Goal: Ask a question

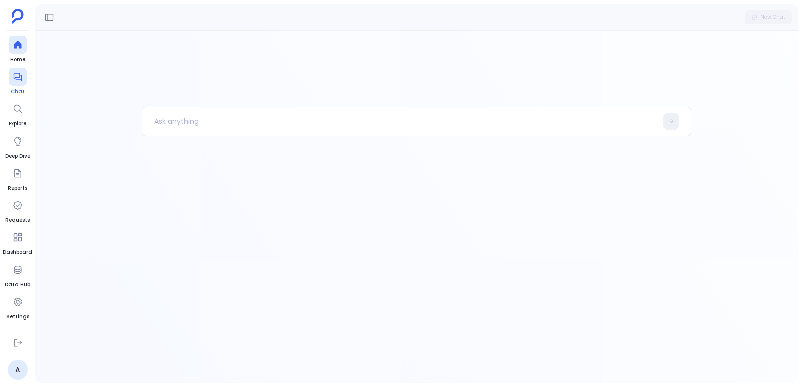
click at [19, 92] on span "Chat" at bounding box center [18, 92] width 18 height 8
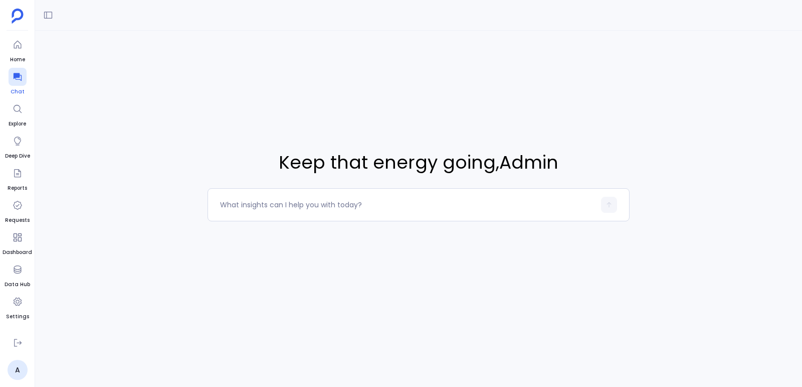
click at [22, 86] on link "Chat" at bounding box center [18, 82] width 18 height 28
click at [12, 81] on div at bounding box center [18, 77] width 18 height 18
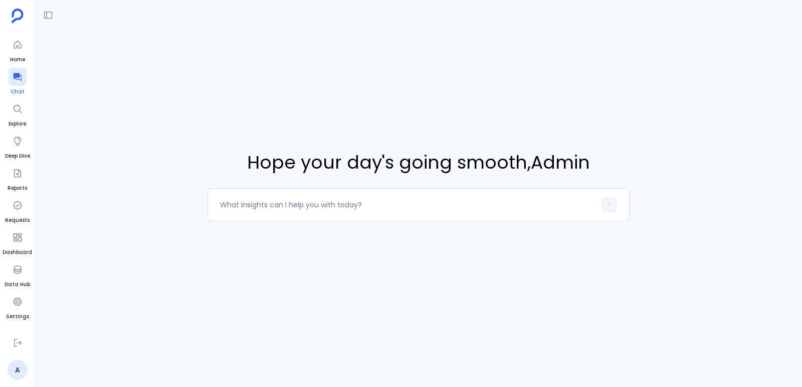
click at [12, 81] on div at bounding box center [18, 77] width 18 height 18
click at [244, 199] on div at bounding box center [407, 205] width 375 height 16
click at [244, 209] on textarea at bounding box center [407, 205] width 375 height 10
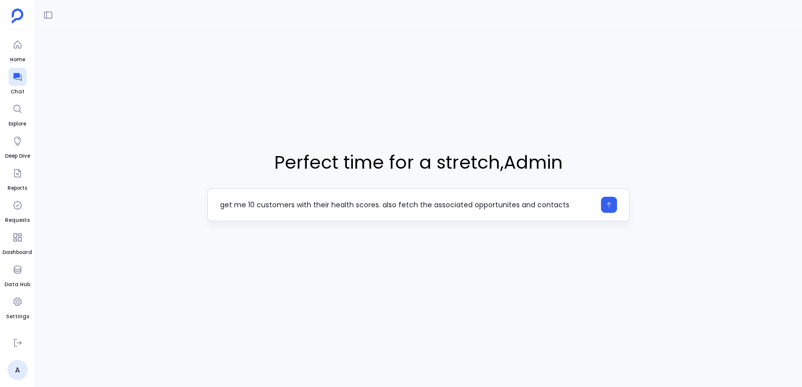
type textarea "get me 10 customers with their health scores. also fetch the associated opportu…"
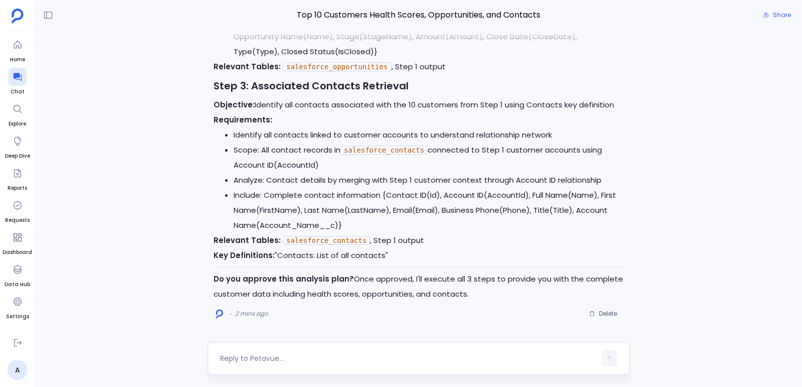
click at [394, 363] on div at bounding box center [407, 358] width 375 height 16
type textarea "yes"
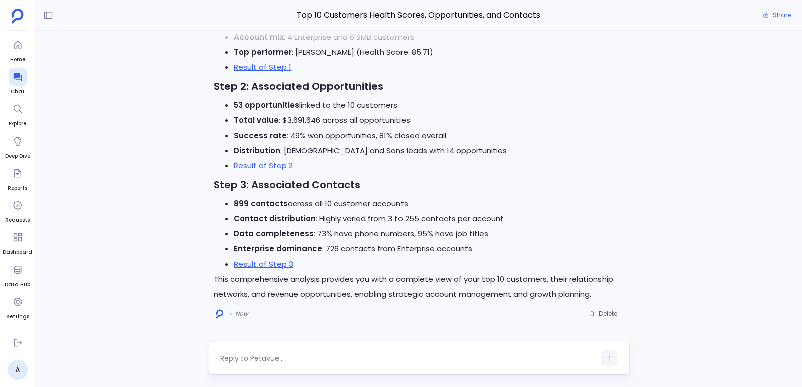
click at [322, 358] on textarea at bounding box center [407, 358] width 375 height 10
type textarea "get more records of step 3"
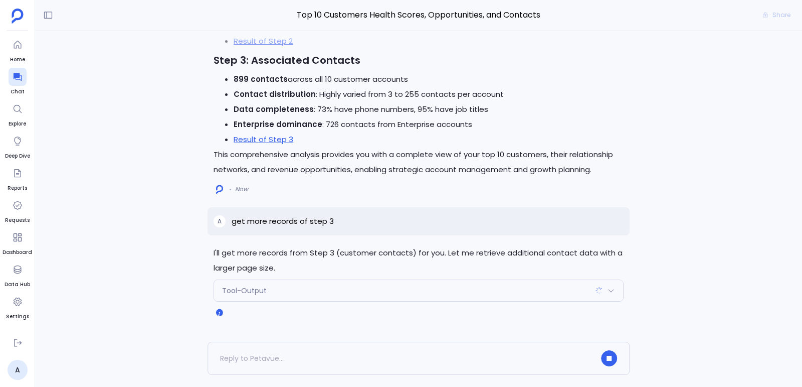
click at [348, 257] on p "I'll get more records from Step 3 (customer contacts) for you. Let me retrieve …" at bounding box center [419, 260] width 410 height 30
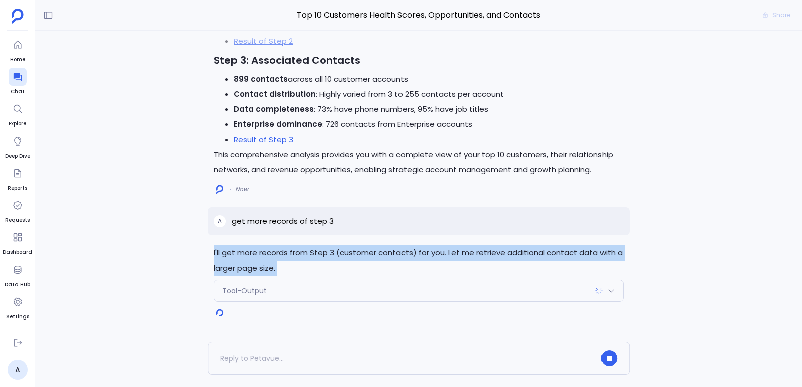
click at [348, 257] on p "I'll get more records from Step 3 (customer contacts) for you. Let me retrieve …" at bounding box center [419, 260] width 410 height 30
click at [336, 278] on div "I'll get more records from Step 3 (customer contacts) for you. Let me retrieve …" at bounding box center [419, 273] width 422 height 56
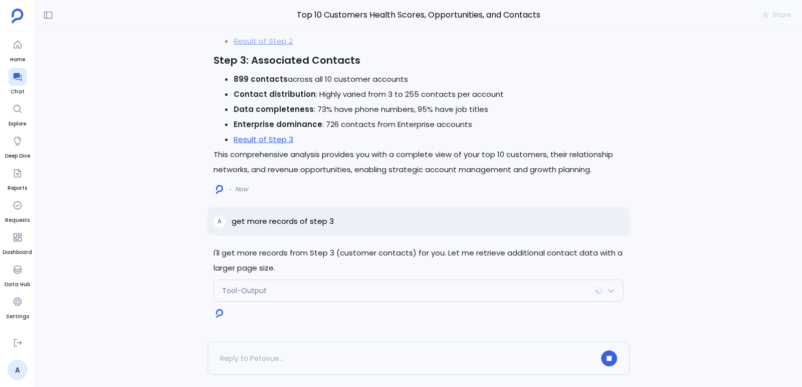
click at [330, 284] on div "Tool-Output" at bounding box center [418, 290] width 409 height 21
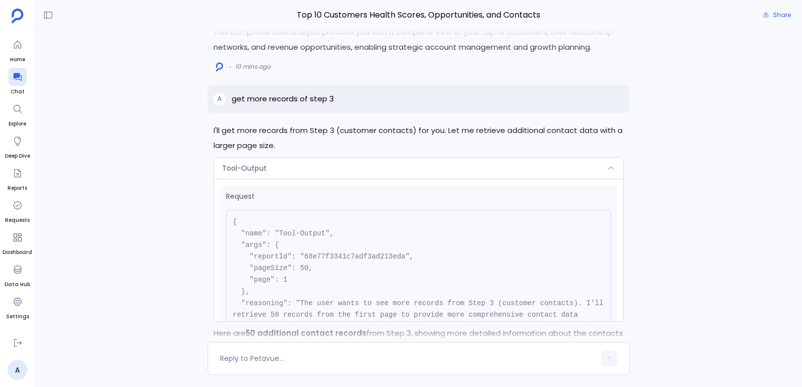
scroll to position [-892, 0]
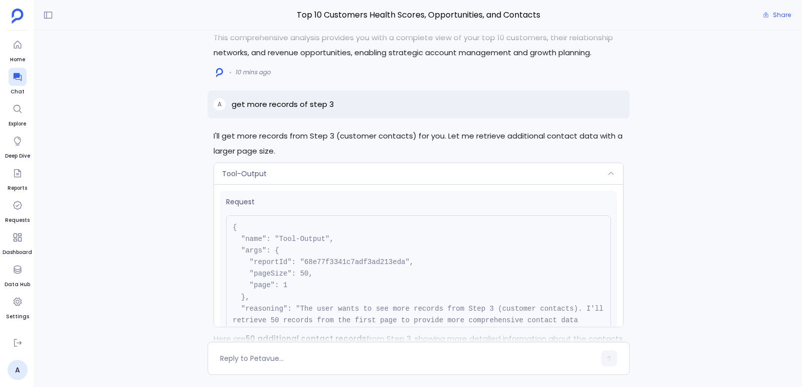
click at [270, 105] on p "get more records of step 3" at bounding box center [283, 104] width 102 height 12
click at [264, 98] on div "A get more records of step 3" at bounding box center [419, 104] width 422 height 28
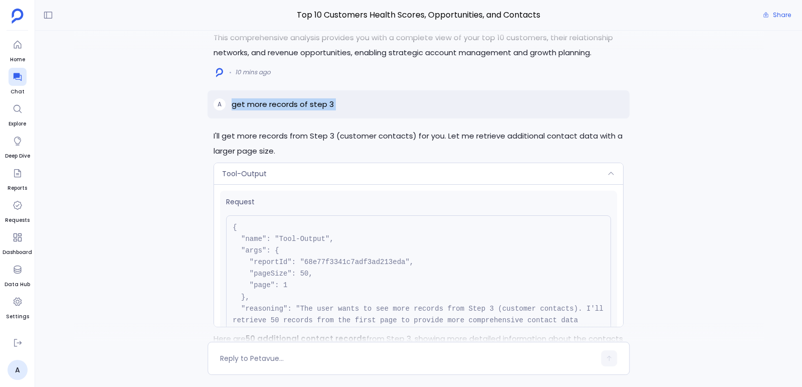
click at [264, 98] on div "A get more records of step 3" at bounding box center [419, 104] width 422 height 28
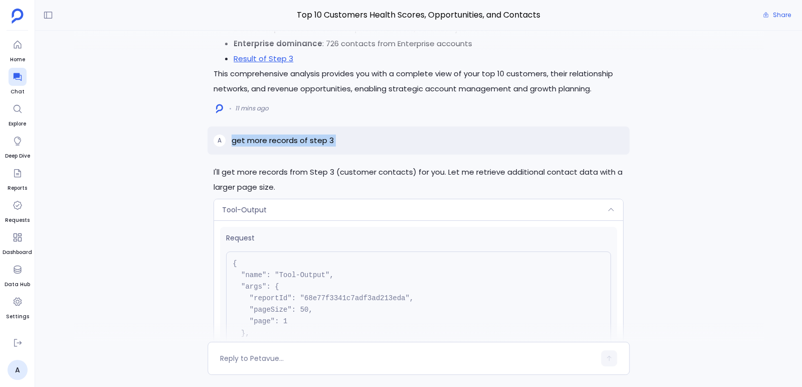
scroll to position [-852, 0]
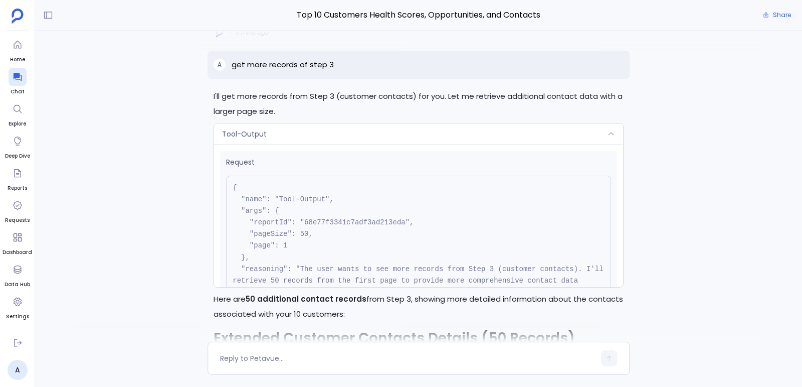
click at [370, 222] on pre "{ "name": "Tool-Output", "args": { "reportId": "68e77f3341c7adf3ad213eda", "pag…" at bounding box center [418, 246] width 385 height 140
drag, startPoint x: 421, startPoint y: 218, endPoint x: 250, endPoint y: 224, distance: 171.1
click at [250, 224] on pre "{ "name": "Tool-Output", "args": { "reportId": "68e77f3341c7adf3ad213eda", "pag…" at bounding box center [418, 246] width 385 height 140
click at [324, 224] on pre "{ "name": "Tool-Output", "args": { "reportId": "68e77f3341c7adf3ad213eda", "pag…" at bounding box center [418, 246] width 385 height 140
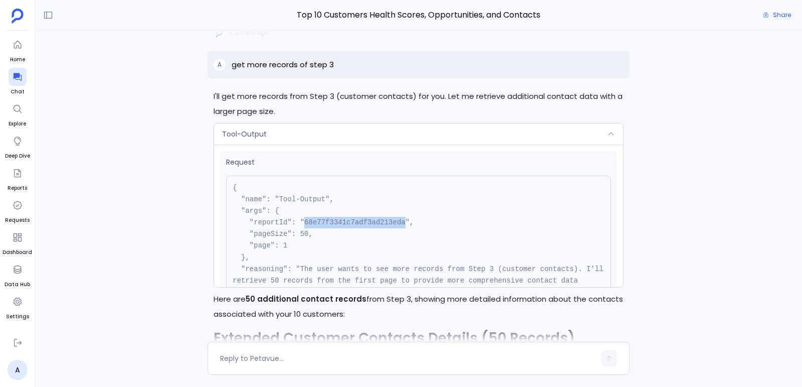
click at [324, 224] on pre "{ "name": "Tool-Output", "args": { "reportId": "68e77f3341c7adf3ad213eda", "pag…" at bounding box center [418, 246] width 385 height 140
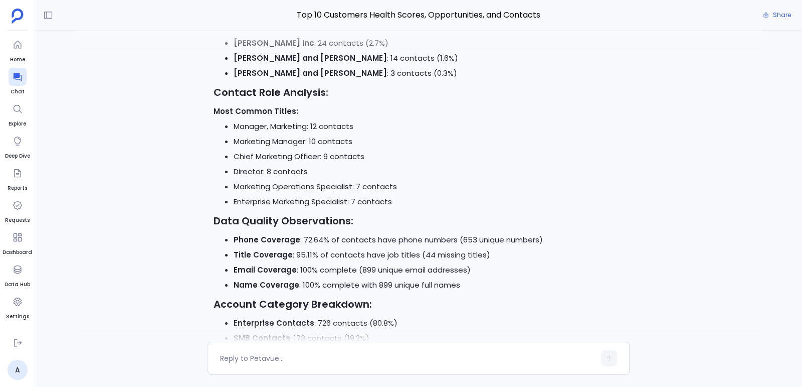
scroll to position [0, 0]
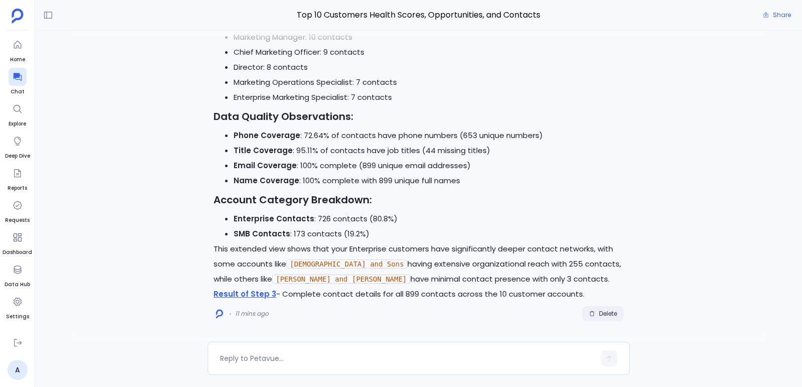
click at [604, 312] on span "Delete" at bounding box center [608, 313] width 18 height 8
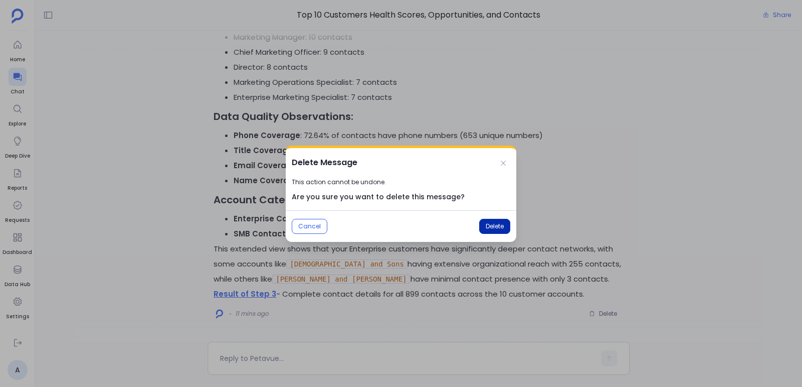
click at [482, 231] on button "Delete" at bounding box center [494, 226] width 31 height 15
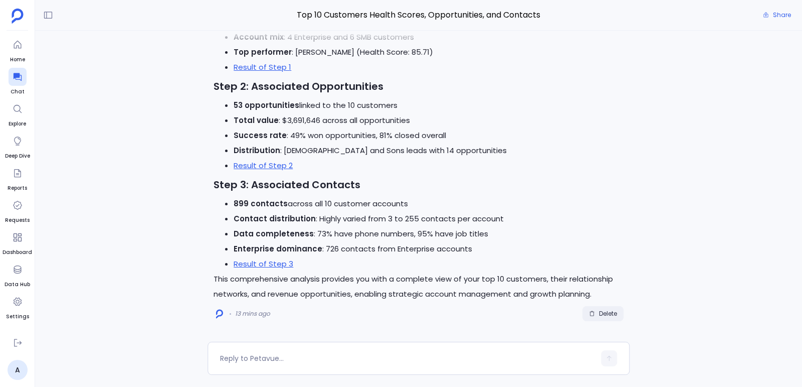
click at [619, 315] on button "Delete" at bounding box center [603, 313] width 41 height 15
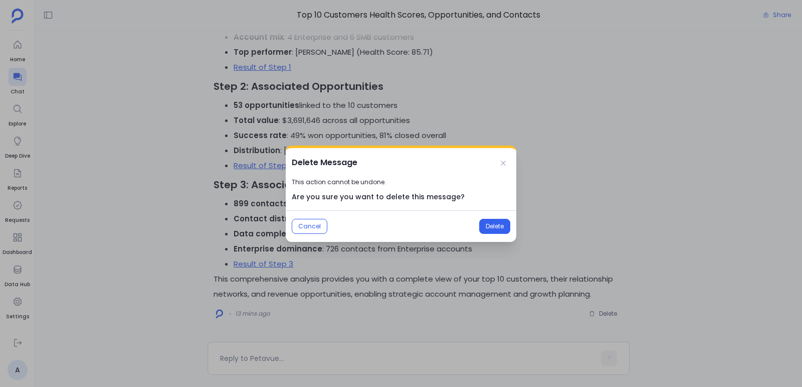
click at [497, 218] on div "Cancel Delete" at bounding box center [401, 226] width 231 height 32
click at [497, 222] on span "Delete" at bounding box center [495, 226] width 18 height 8
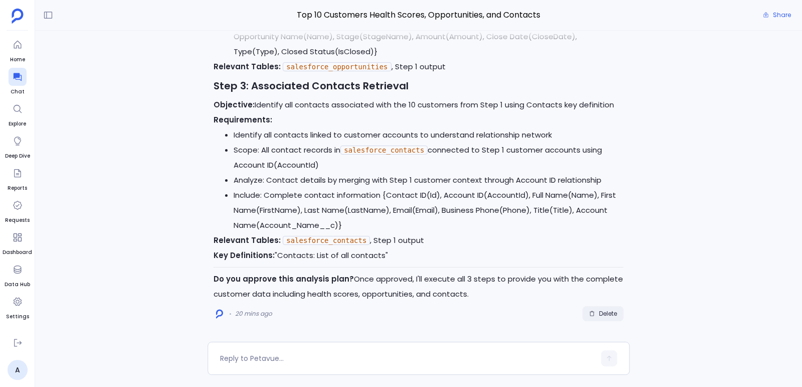
click at [599, 317] on button "Delete" at bounding box center [603, 313] width 41 height 15
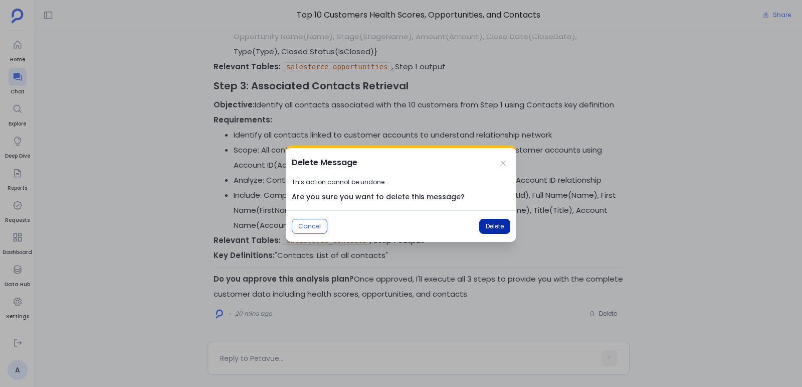
click at [502, 229] on span "Delete" at bounding box center [495, 226] width 18 height 8
